Goal: Information Seeking & Learning: Learn about a topic

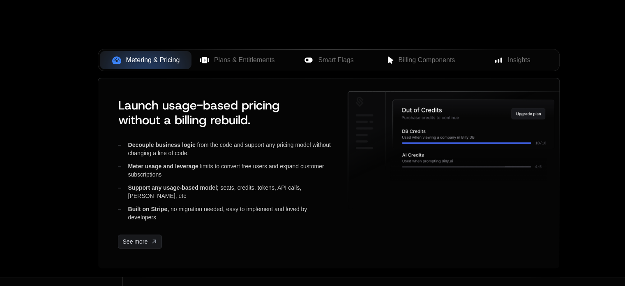
scroll to position [317, 0]
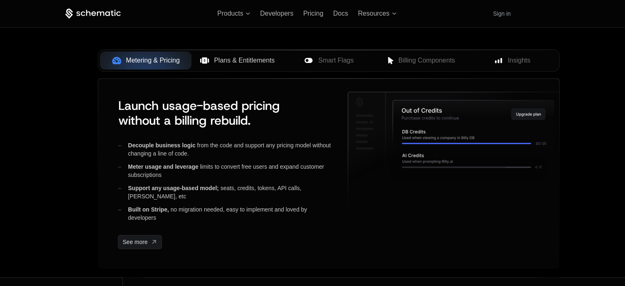
click at [261, 62] on span "Plans & Entitlements" at bounding box center [244, 60] width 61 height 10
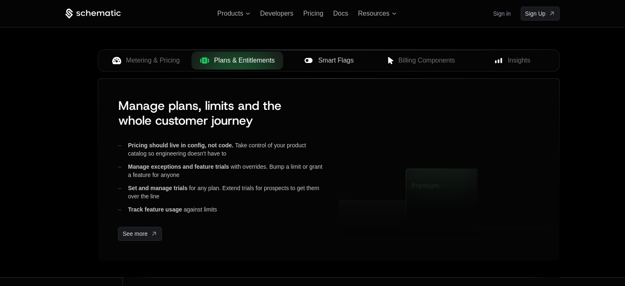
click at [344, 51] on button "Smart Flags" at bounding box center [329, 60] width 92 height 18
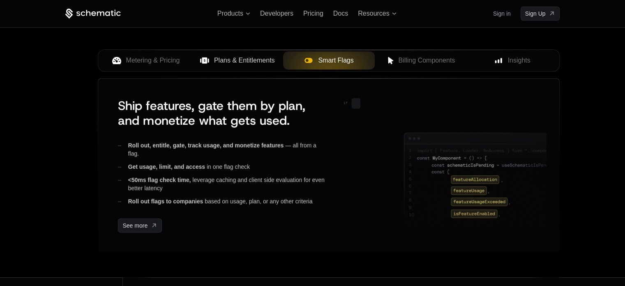
click at [351, 58] on span "Smart Flags" at bounding box center [335, 60] width 35 height 10
click at [402, 56] on span "Billing Components" at bounding box center [426, 60] width 57 height 10
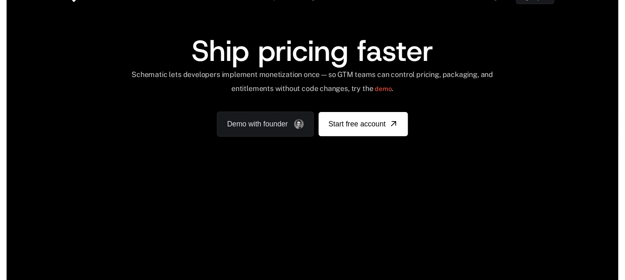
scroll to position [0, 0]
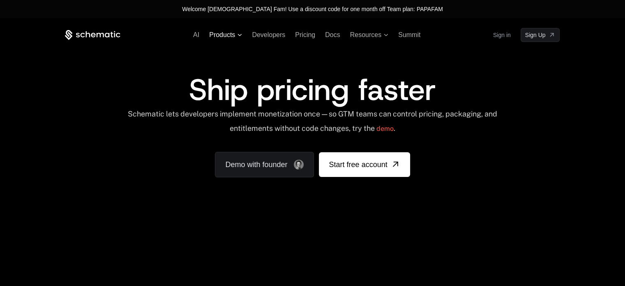
click at [240, 34] on icon at bounding box center [240, 35] width 5 height 2
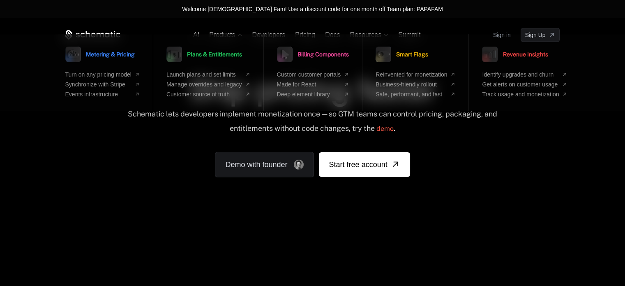
click at [246, 113] on div "Schematic lets developers implement monetization once — so GTM teams can contro…" at bounding box center [312, 123] width 371 height 29
click at [342, 17] on div "Welcome [DEMOGRAPHIC_DATA] Fam! Use a discount code for one month off Team plan…" at bounding box center [312, 9] width 625 height 18
click at [302, 31] on div "AI Products Metering & Pricing Turn on any pricing model Synchronize with Strip…" at bounding box center [312, 35] width 495 height 14
click at [303, 31] on span "Pricing" at bounding box center [305, 34] width 20 height 7
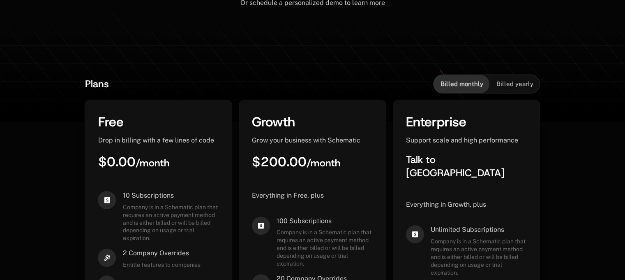
scroll to position [0, 6]
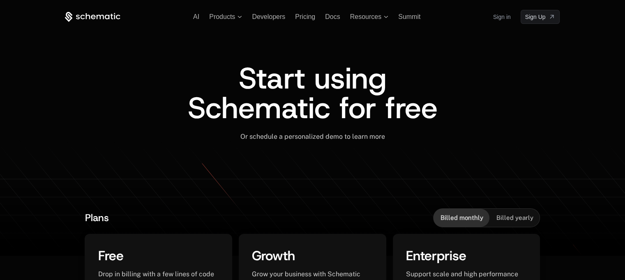
click at [65, 18] on icon at bounding box center [68, 18] width 7 height 8
